Goal: Transaction & Acquisition: Subscribe to service/newsletter

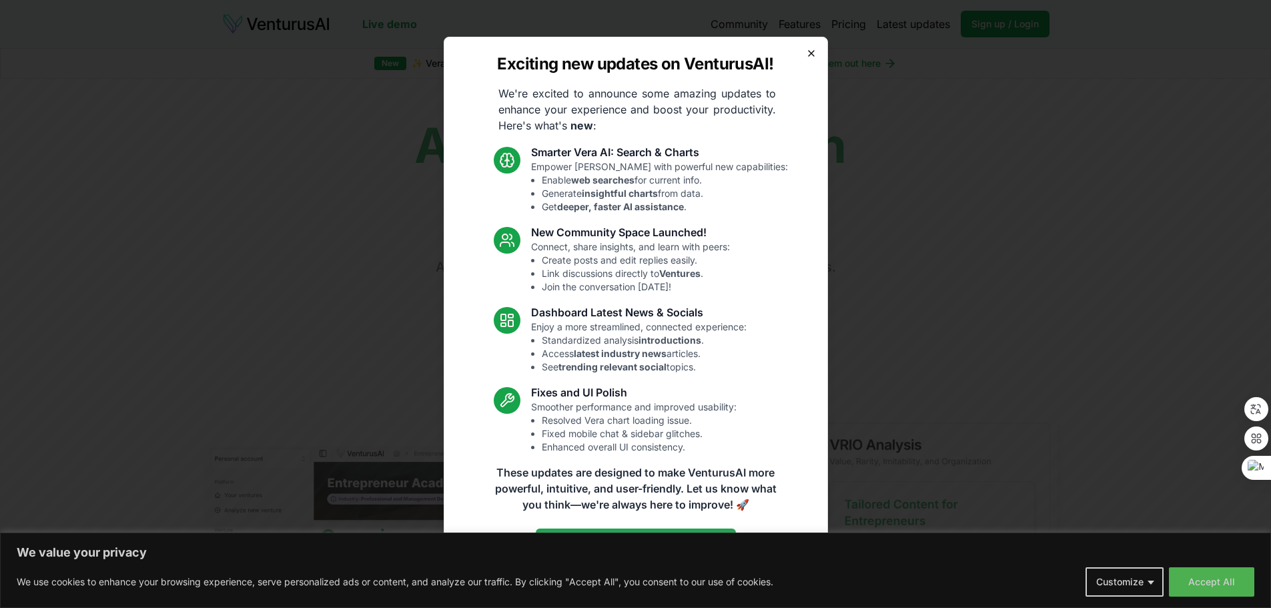
click at [810, 56] on icon "button" at bounding box center [811, 53] width 11 height 11
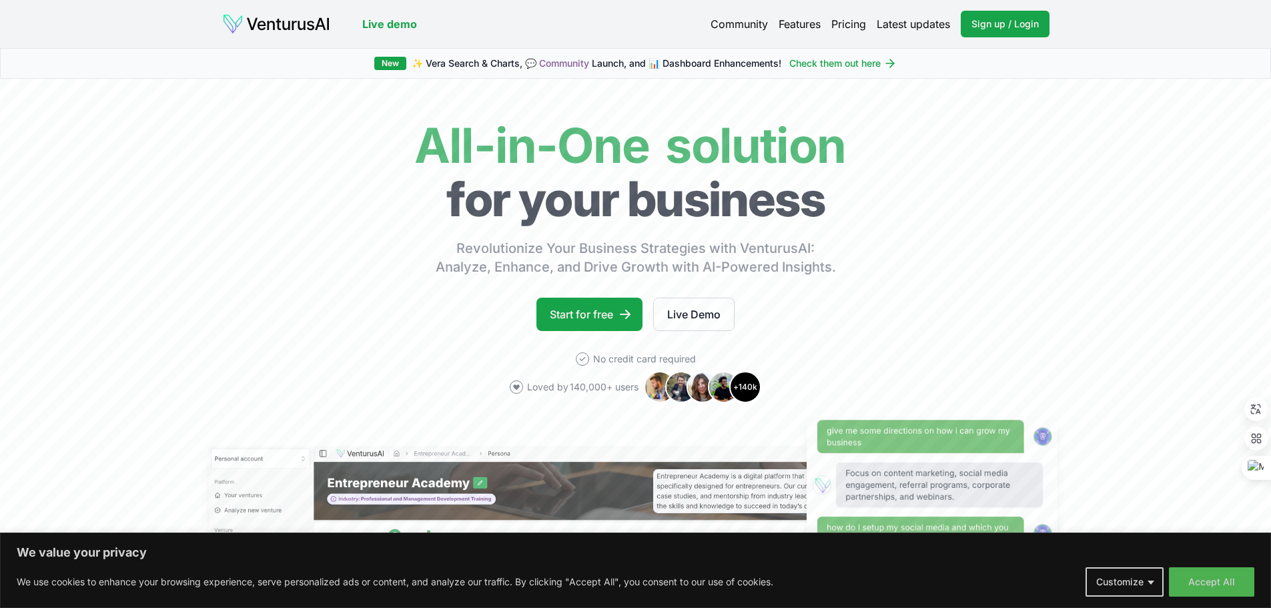
click at [854, 17] on link "Pricing" at bounding box center [848, 24] width 35 height 16
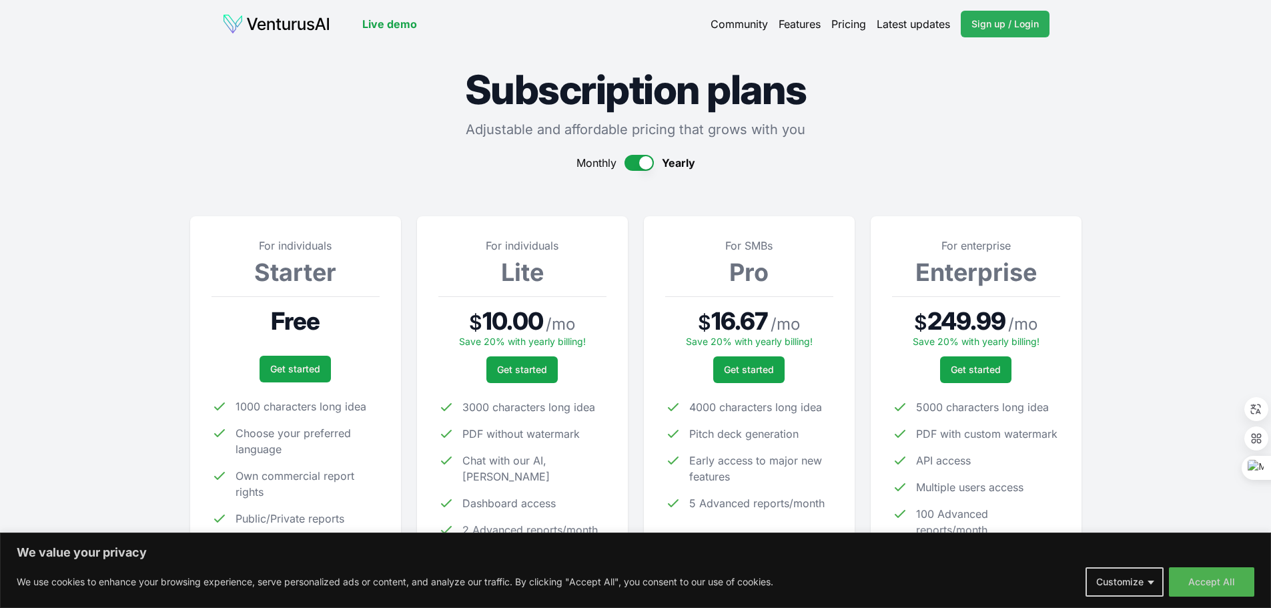
click at [999, 20] on span "Sign up / Login" at bounding box center [1004, 23] width 67 height 13
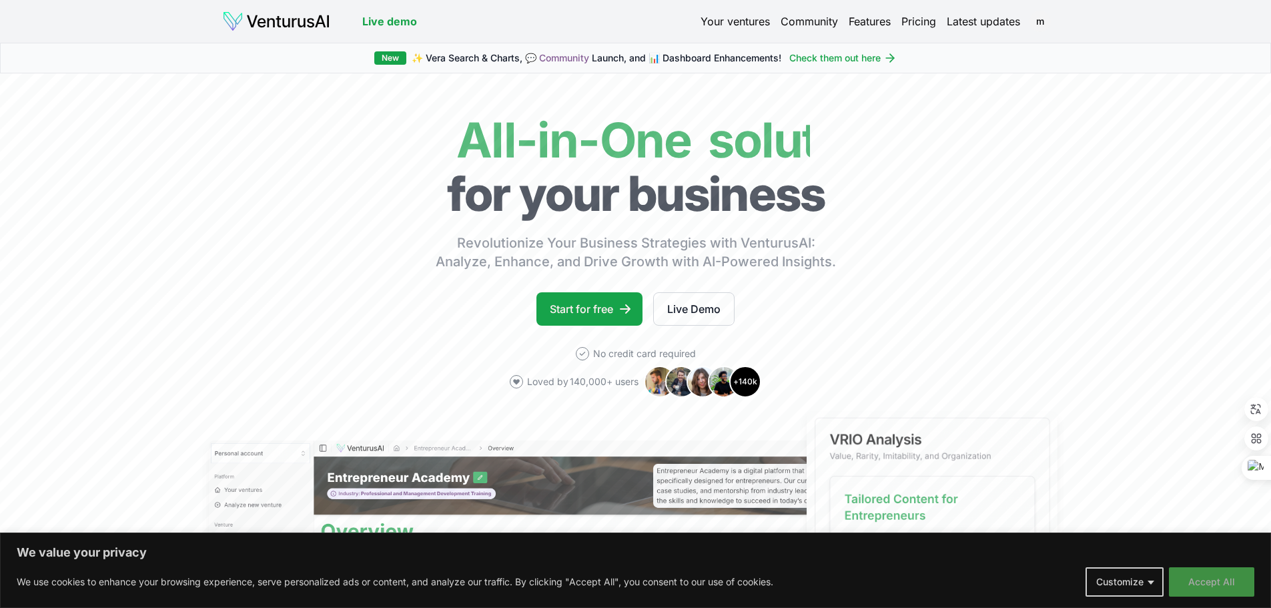
click at [1230, 582] on button "Accept All" at bounding box center [1211, 581] width 85 height 29
